Goal: Task Accomplishment & Management: Use online tool/utility

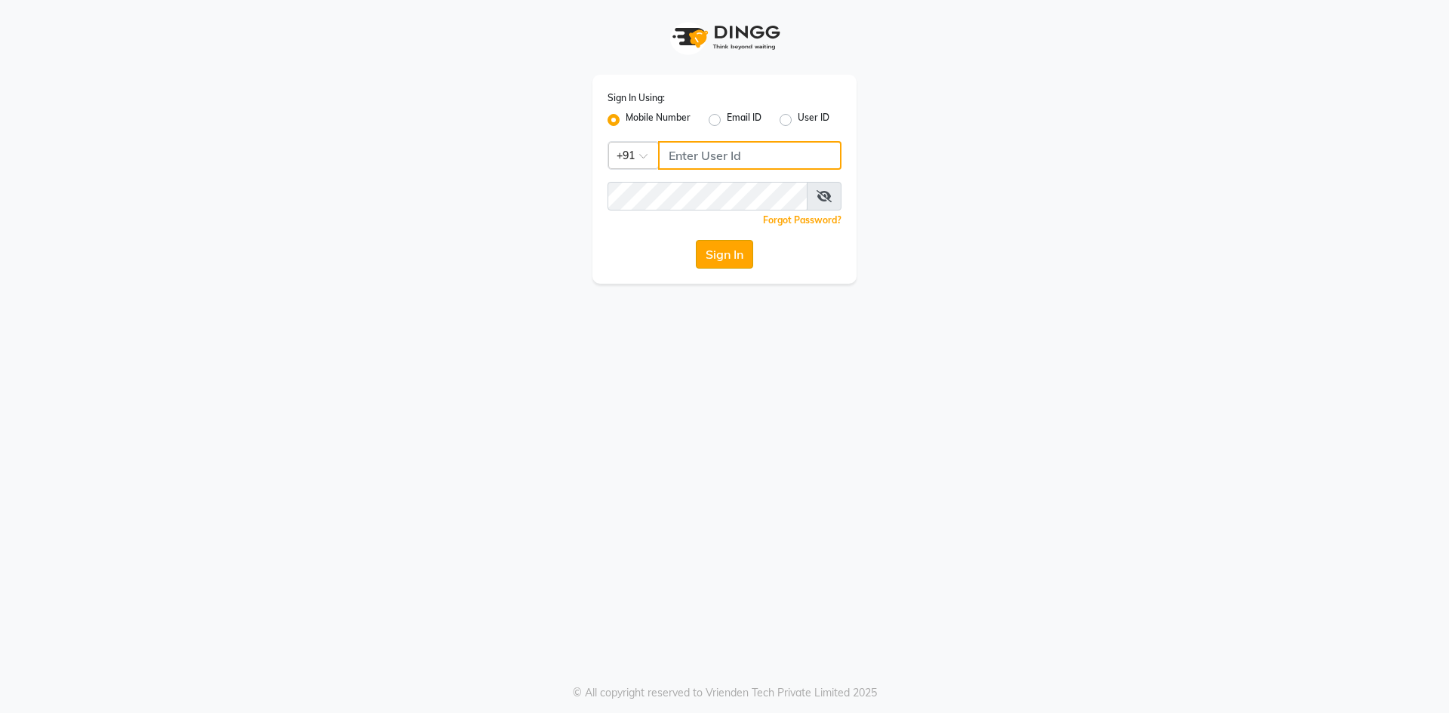
type input "9209809787"
click at [733, 260] on button "Sign In" at bounding box center [724, 254] width 57 height 29
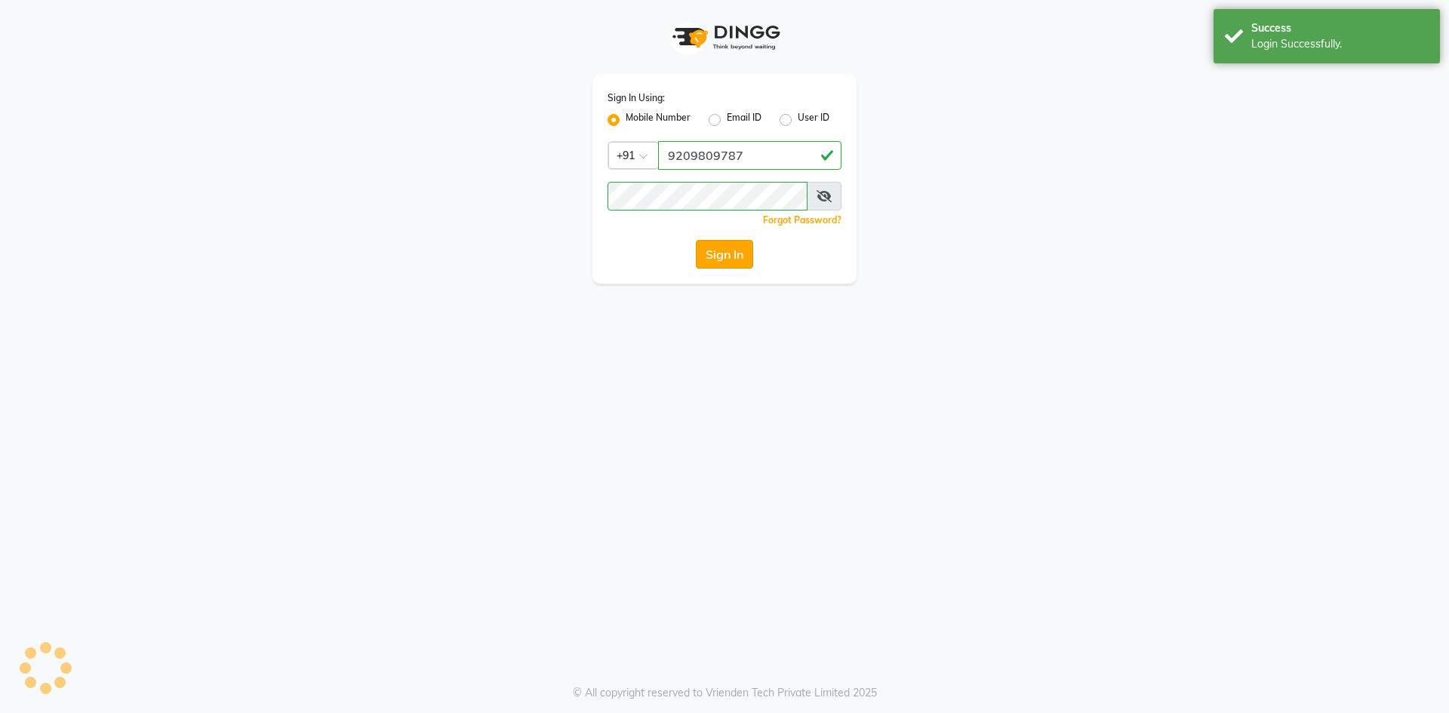
click at [733, 260] on button "Sign In" at bounding box center [724, 254] width 57 height 29
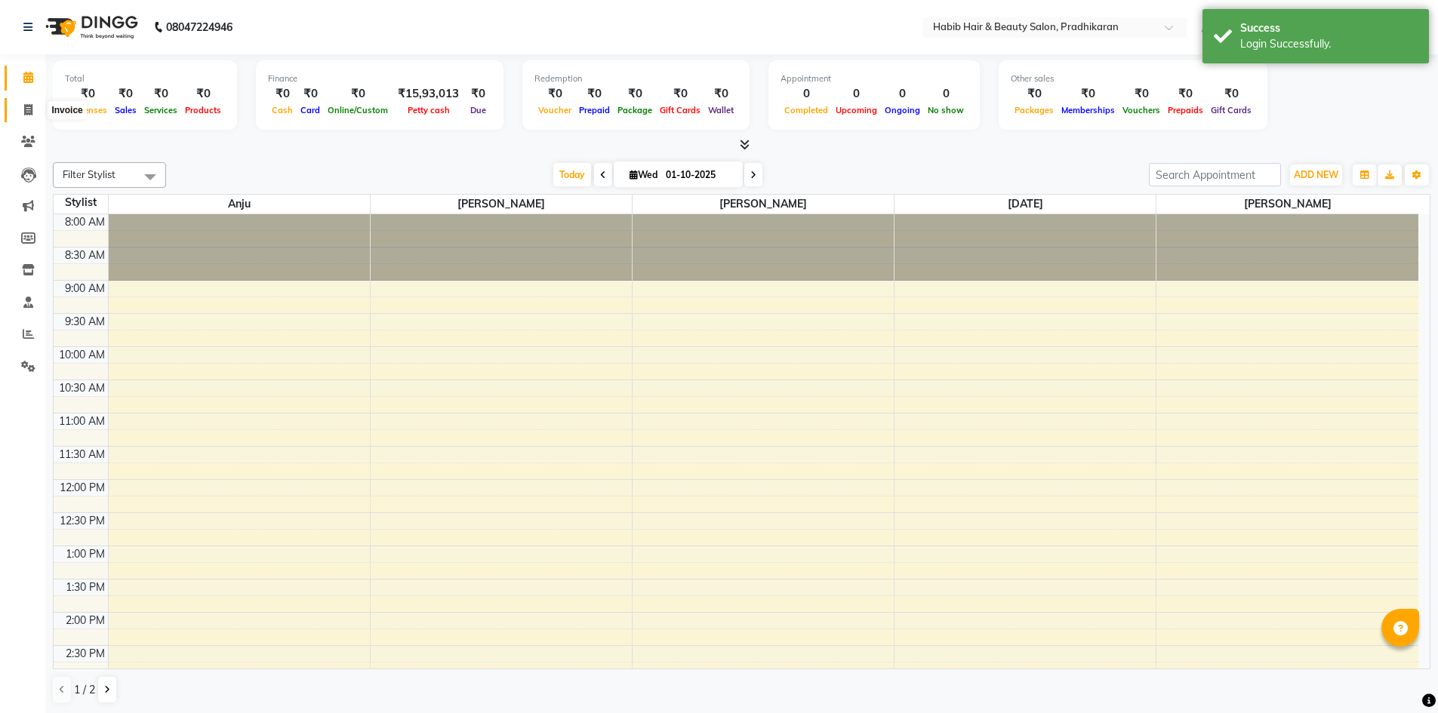
click at [18, 113] on span at bounding box center [28, 110] width 26 height 17
select select "service"
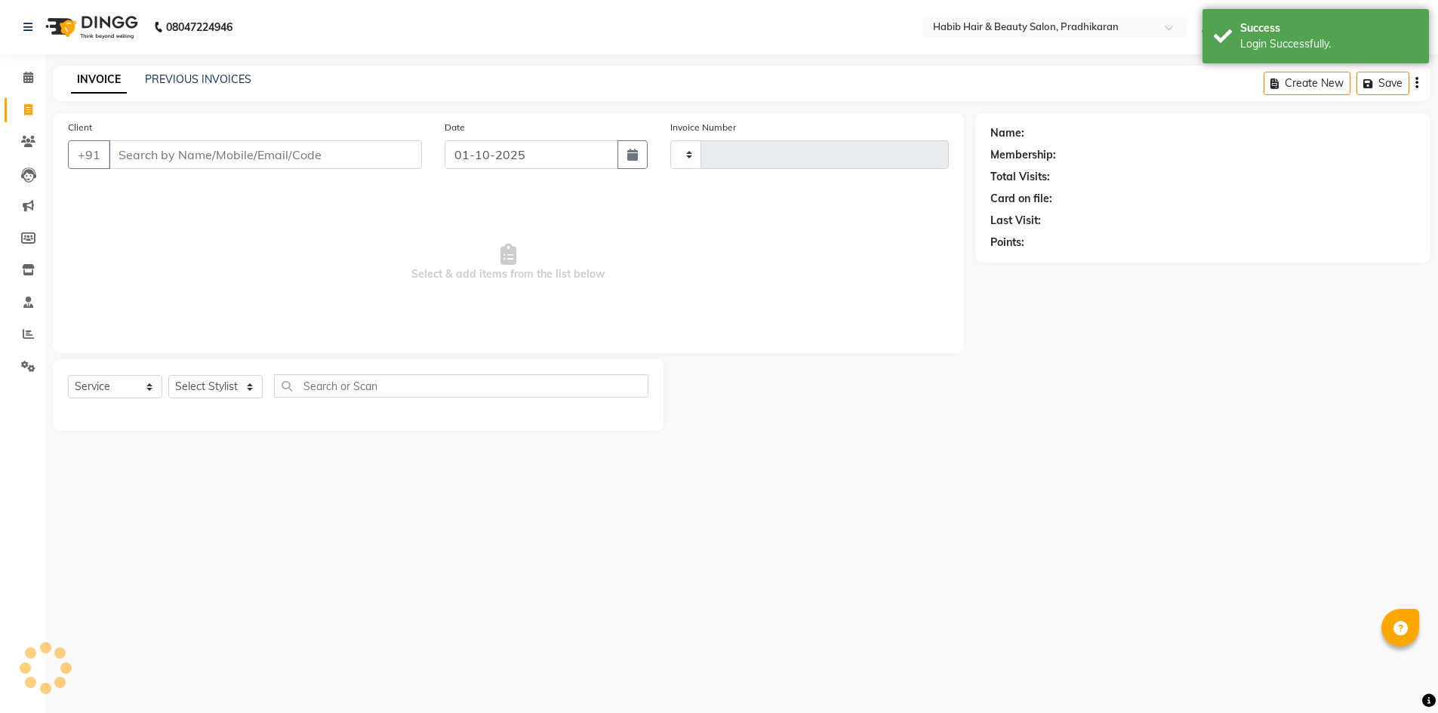
type input "5130"
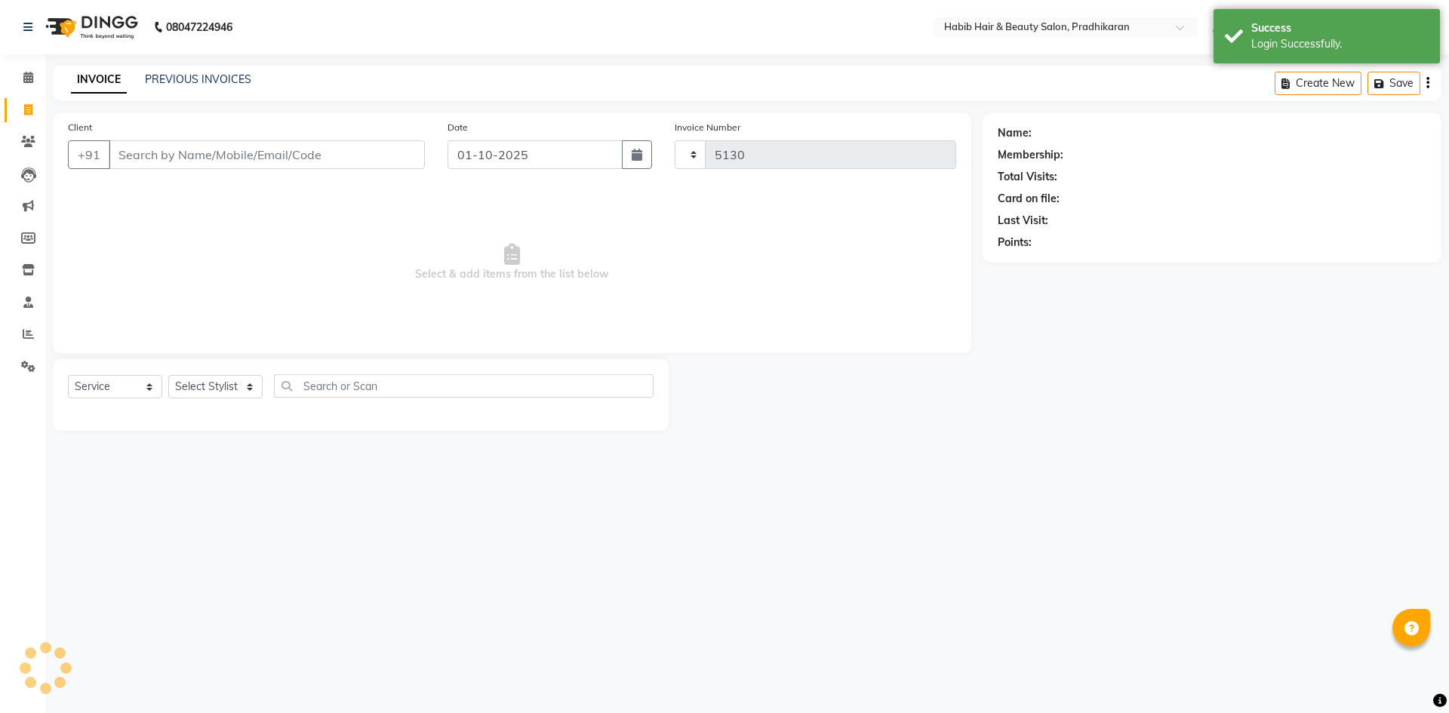
select select "5583"
